Goal: Task Accomplishment & Management: Use online tool/utility

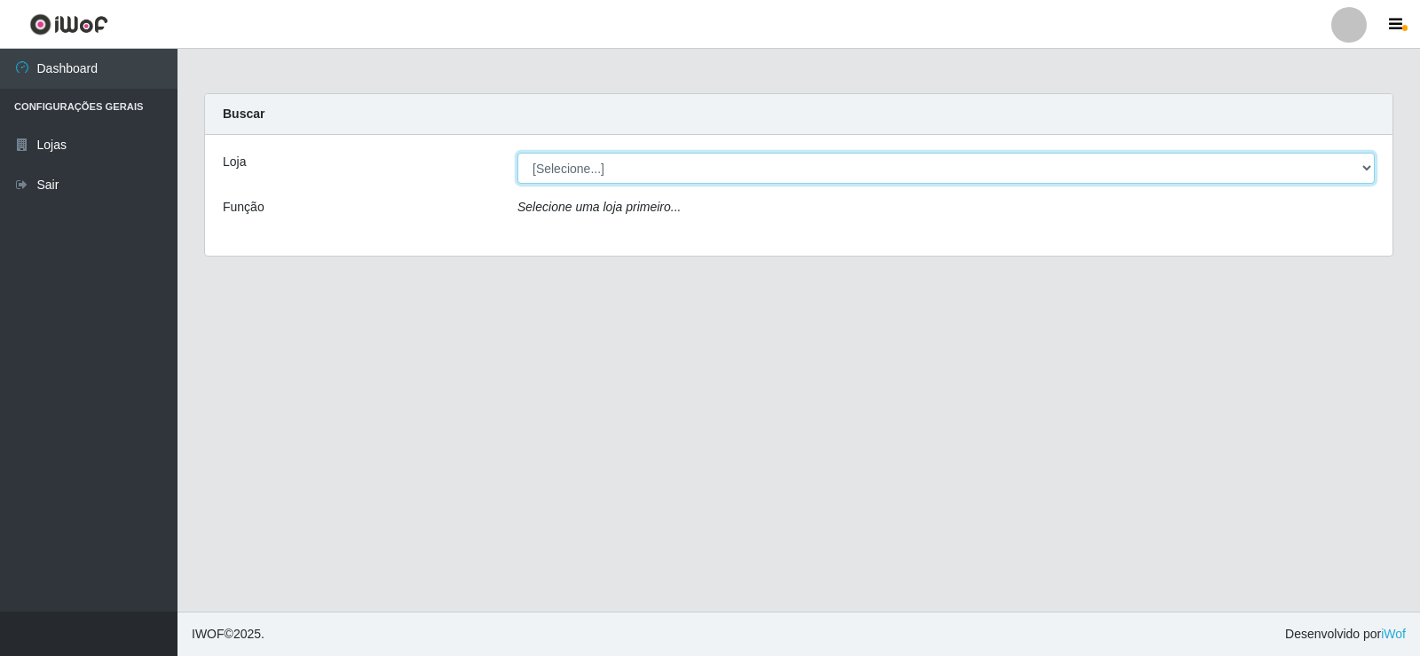
click at [584, 169] on select "[Selecione...] SuperFácil Atacado - [GEOGRAPHIC_DATA]" at bounding box center [946, 168] width 857 height 31
select select "504"
click at [518, 153] on select "[Selecione...] SuperFácil Atacado - [GEOGRAPHIC_DATA]" at bounding box center [946, 168] width 857 height 31
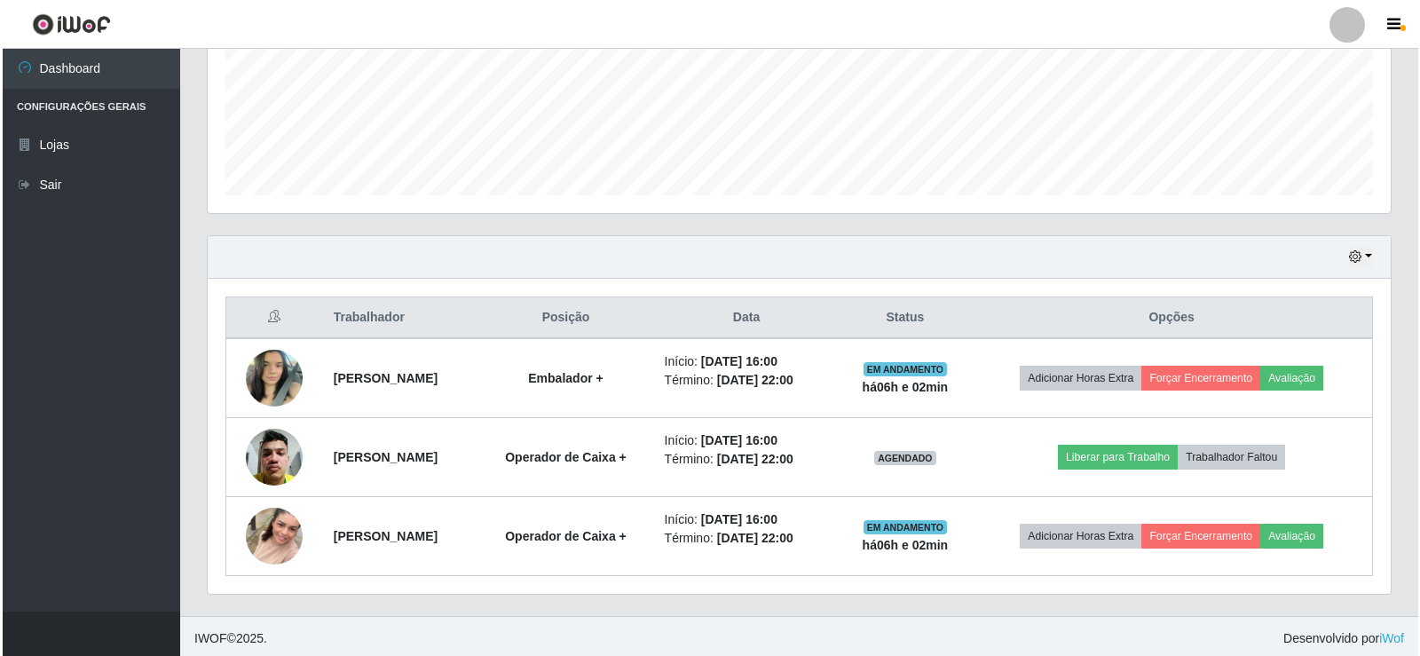
scroll to position [444, 0]
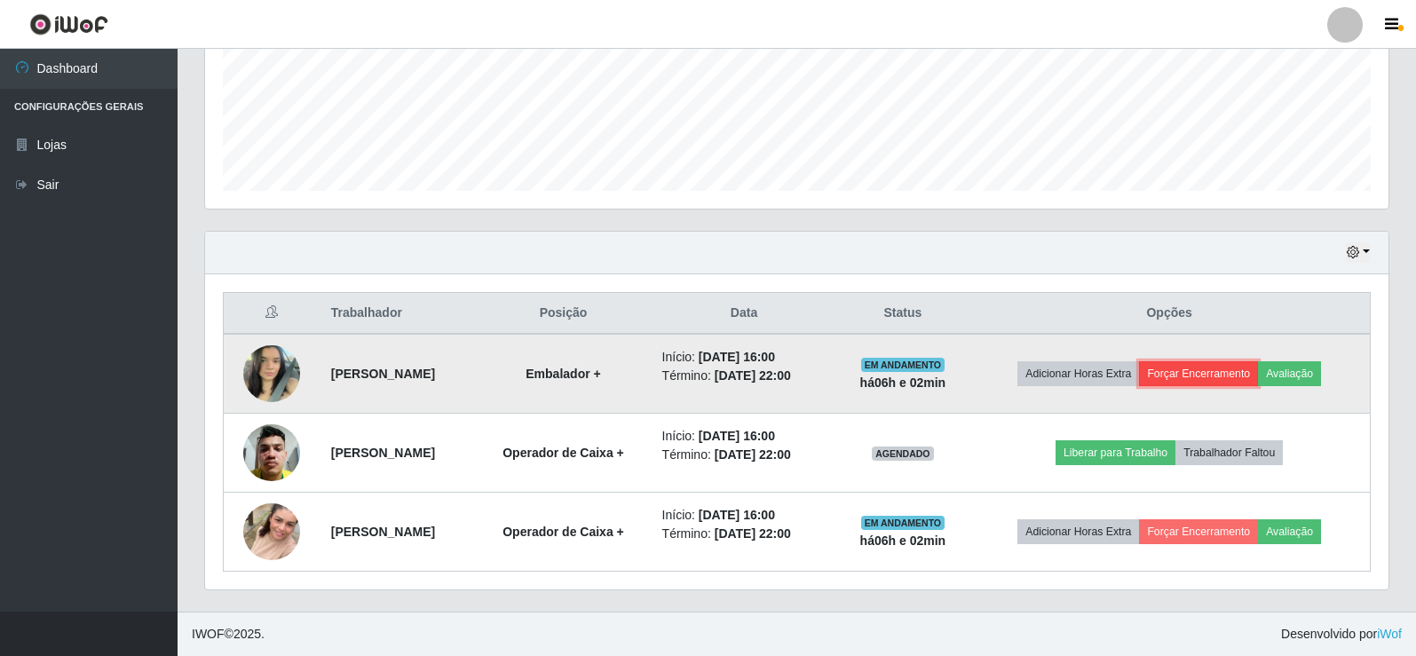
click at [1240, 372] on button "Forçar Encerramento" at bounding box center [1198, 373] width 119 height 25
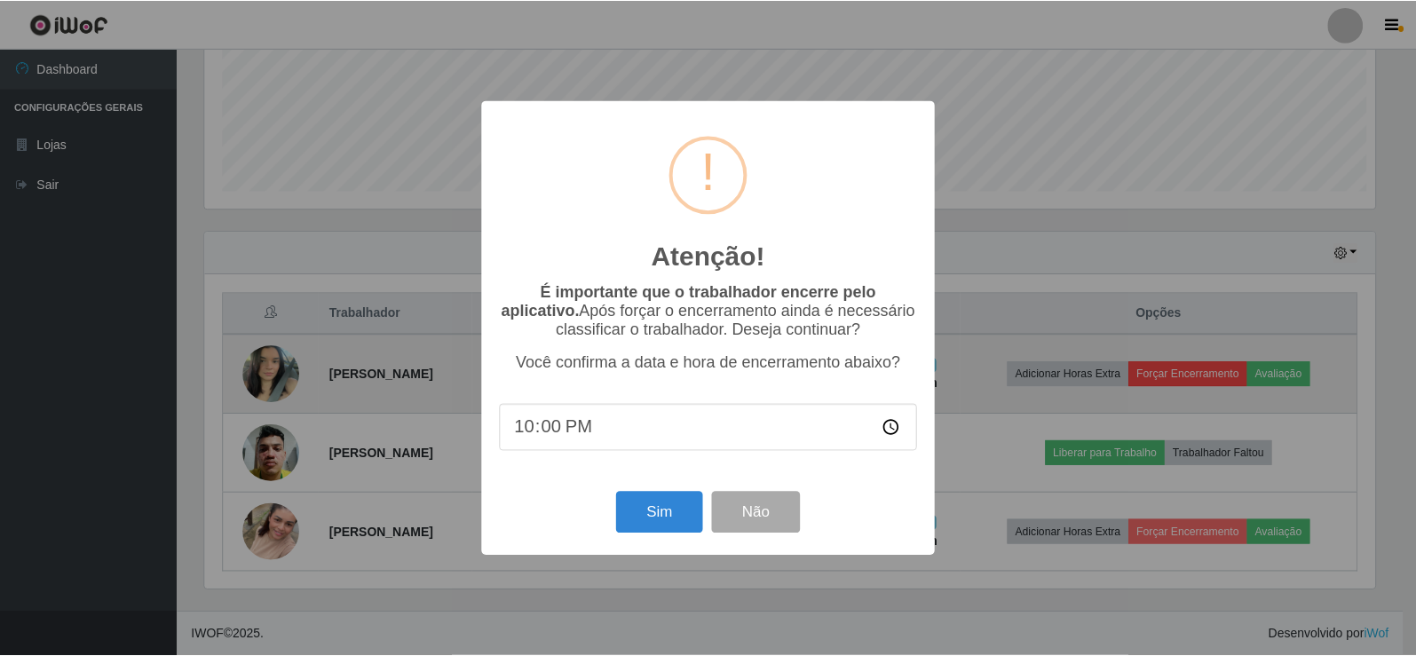
scroll to position [368, 1174]
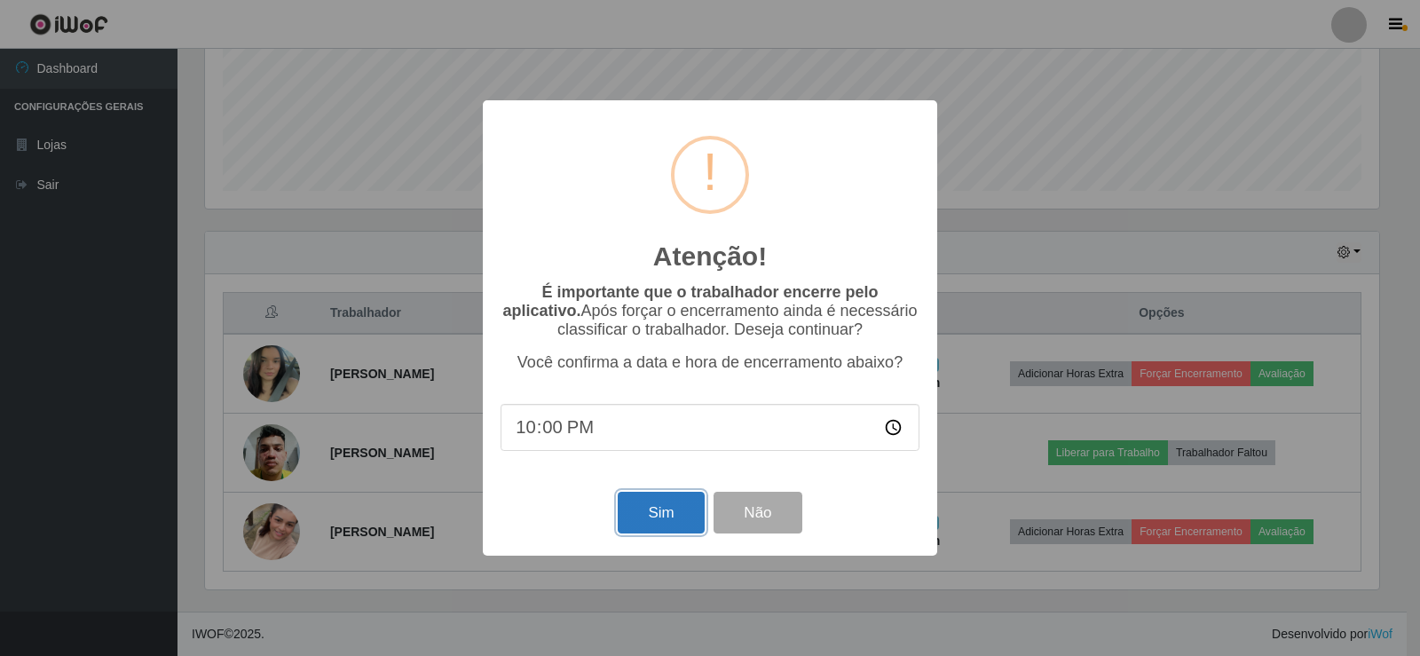
click at [667, 523] on button "Sim" at bounding box center [661, 513] width 86 height 42
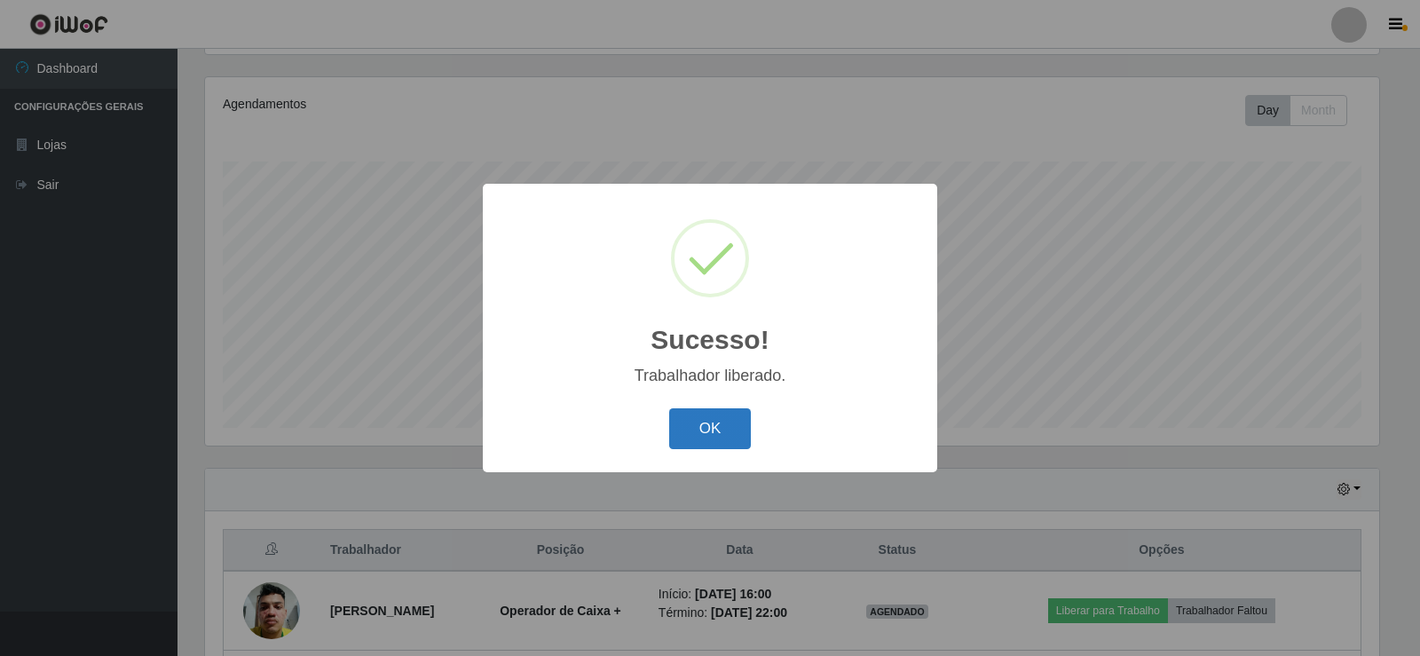
click at [721, 411] on button "OK" at bounding box center [710, 429] width 83 height 42
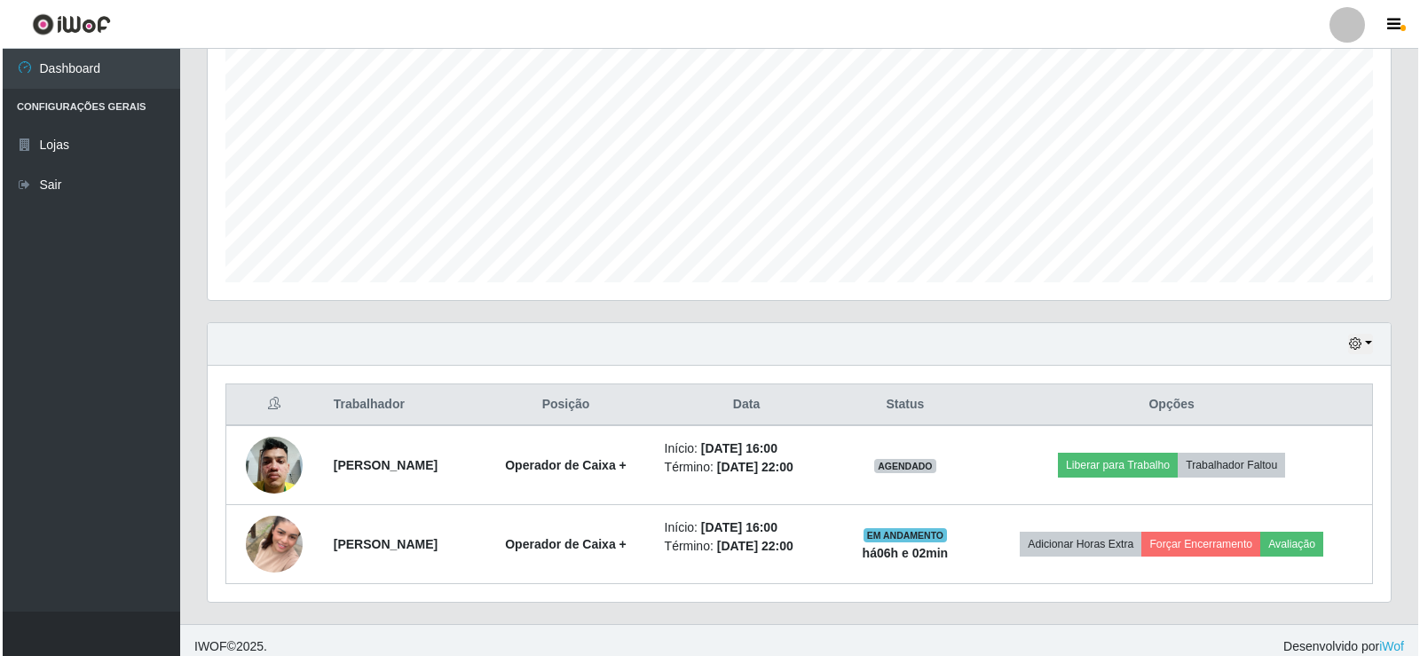
scroll to position [365, 0]
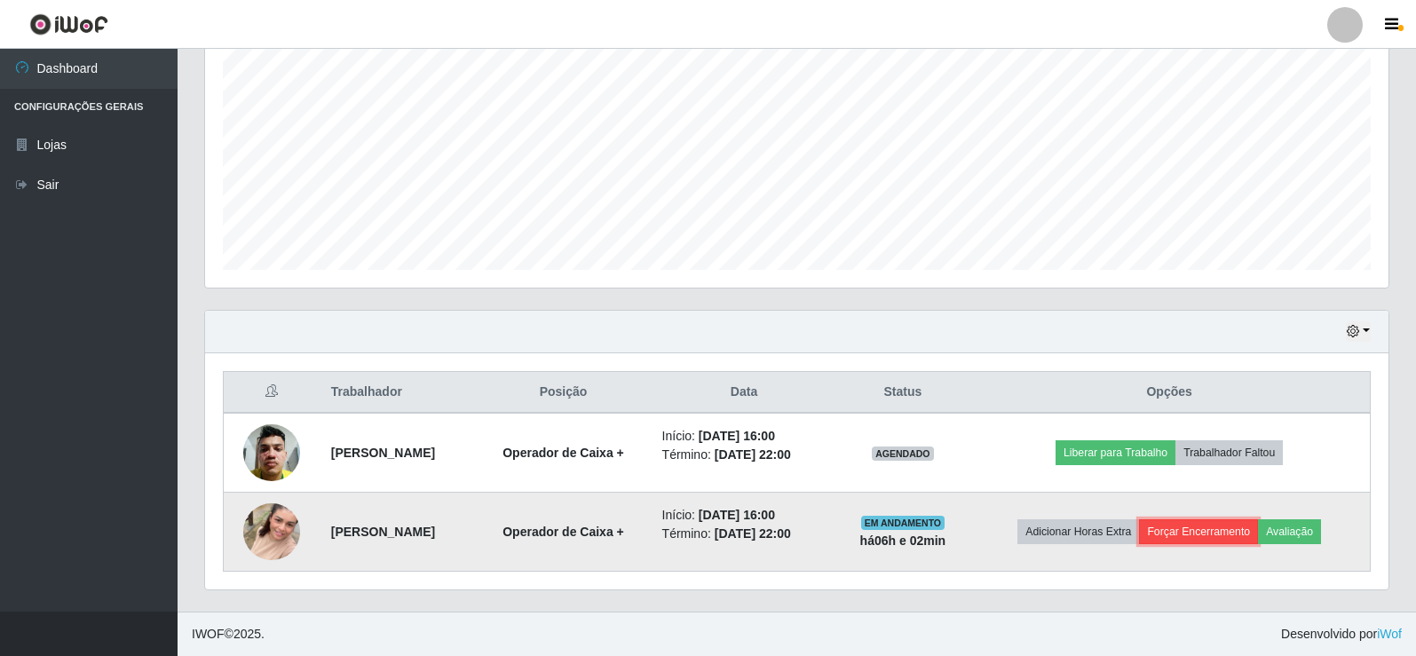
click at [1221, 531] on button "Forçar Encerramento" at bounding box center [1198, 531] width 119 height 25
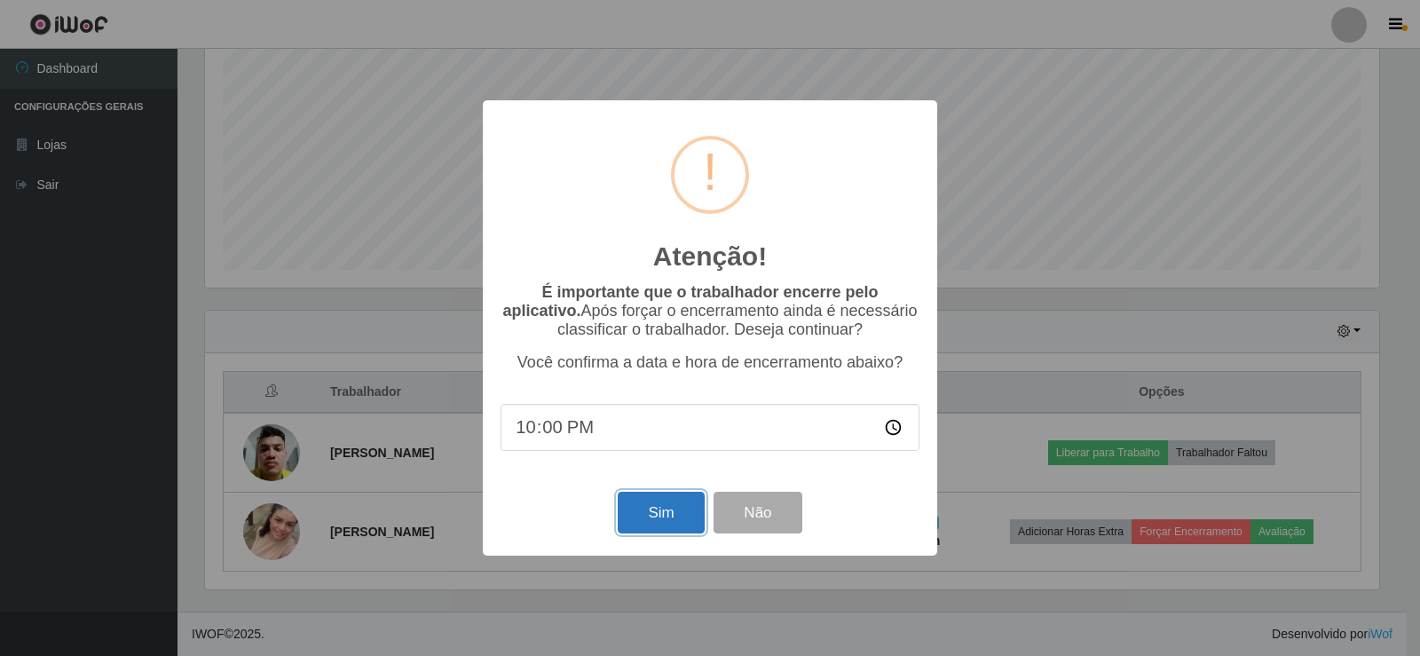
click at [642, 512] on button "Sim" at bounding box center [661, 513] width 86 height 42
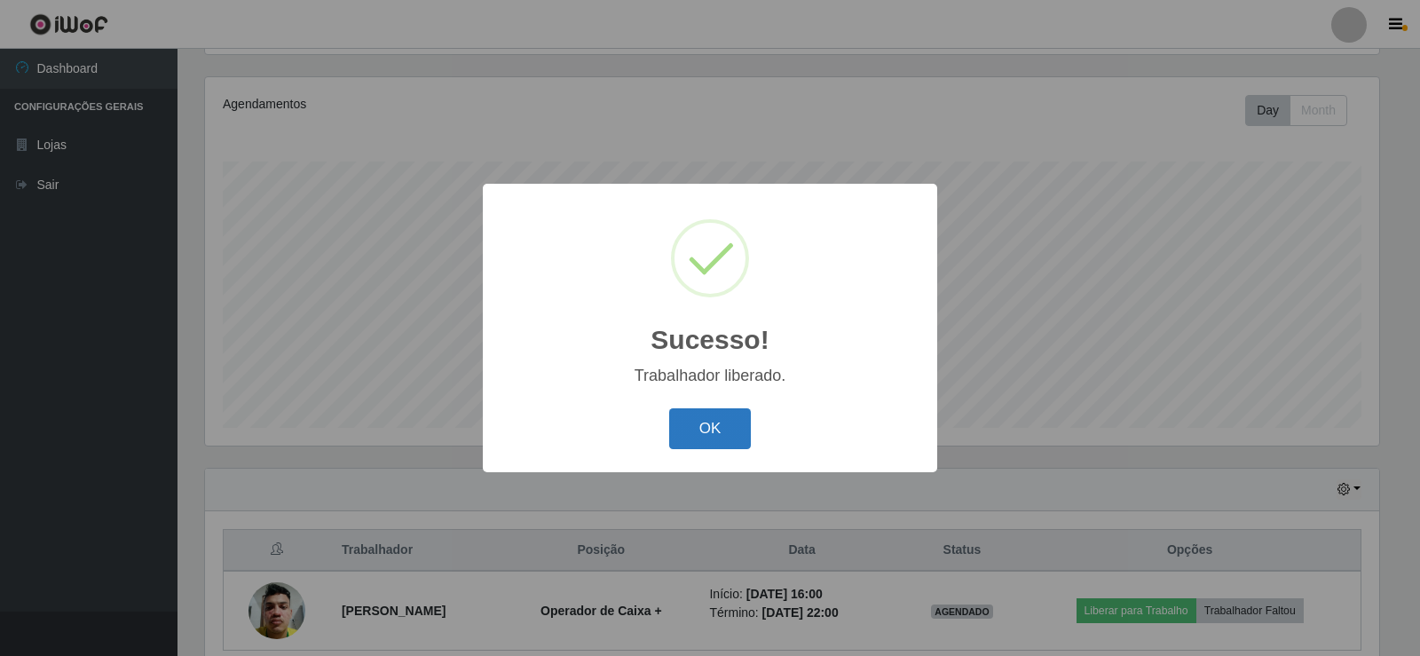
drag, startPoint x: 735, startPoint y: 423, endPoint x: 680, endPoint y: 405, distance: 58.1
click at [734, 423] on button "OK" at bounding box center [710, 429] width 83 height 42
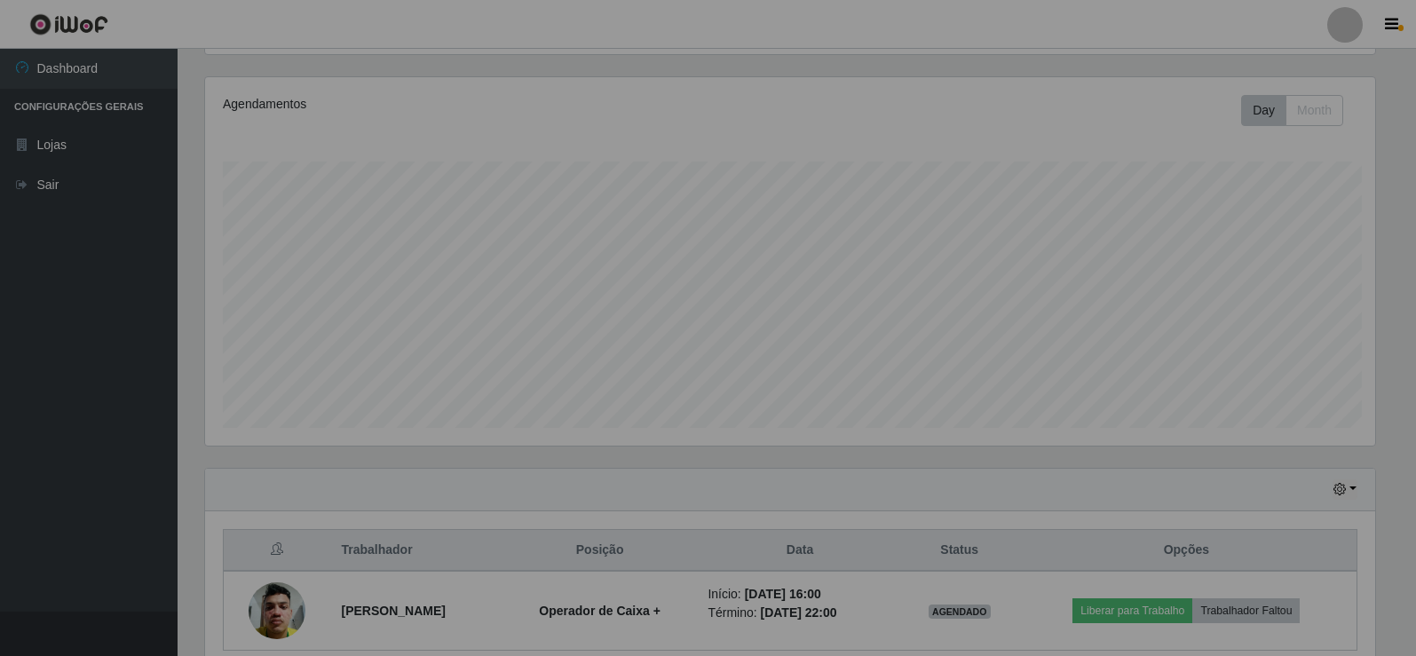
scroll to position [368, 1183]
